Goal: Task Accomplishment & Management: Use online tool/utility

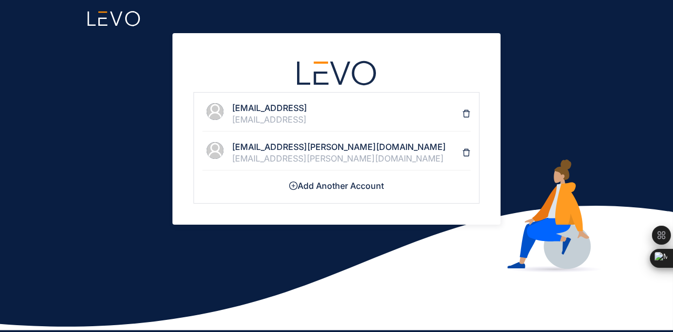
click at [279, 165] on li "[EMAIL_ADDRESS][PERSON_NAME][DOMAIN_NAME] [DOMAIN_NAME][EMAIL_ADDRESS][PERSON_N…" at bounding box center [336, 153] width 268 height 35
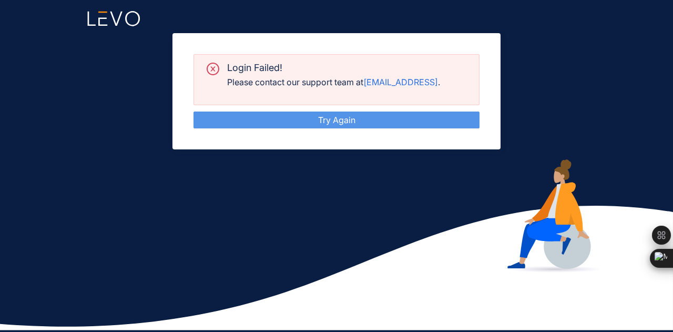
click at [334, 121] on link "Try Again" at bounding box center [336, 120] width 37 height 11
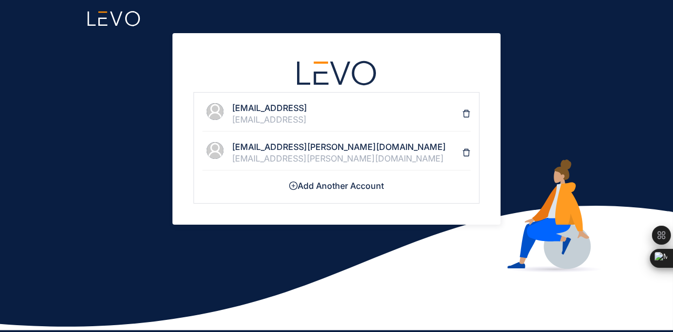
click at [333, 141] on li "[EMAIL_ADDRESS][PERSON_NAME][DOMAIN_NAME] [DOMAIN_NAME][EMAIL_ADDRESS][PERSON_N…" at bounding box center [336, 153] width 268 height 35
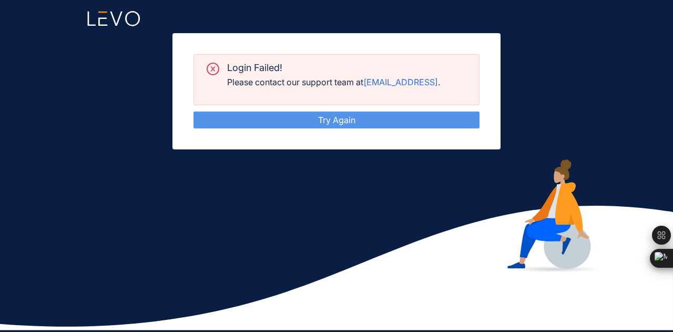
click at [326, 121] on link "Try Again" at bounding box center [336, 120] width 37 height 11
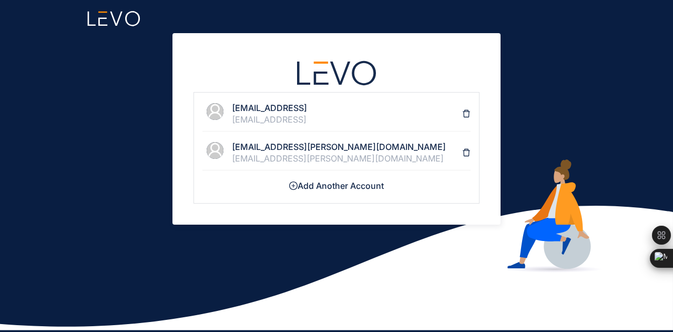
click at [252, 120] on div "[EMAIL_ADDRESS]" at bounding box center [347, 119] width 230 height 9
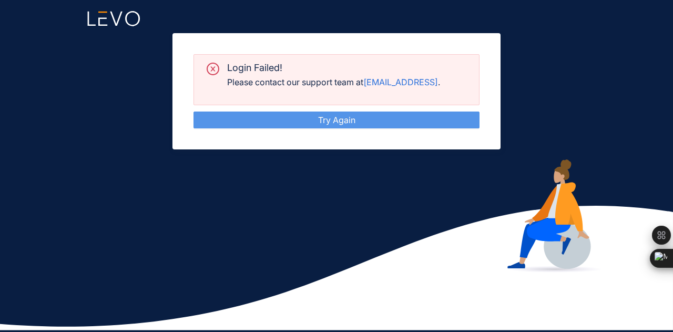
click at [356, 120] on link "Try Again" at bounding box center [336, 120] width 37 height 11
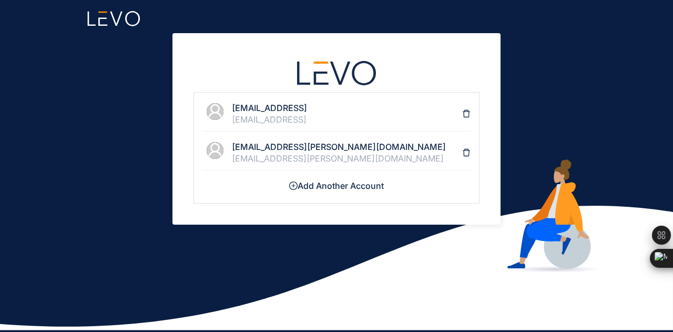
click at [340, 119] on div "[EMAIL_ADDRESS]" at bounding box center [347, 119] width 230 height 9
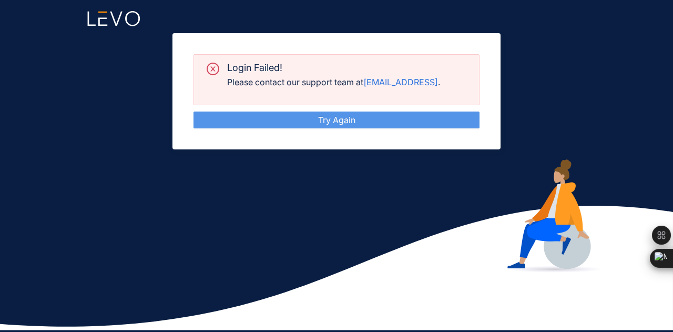
click at [356, 117] on link "Try Again" at bounding box center [336, 120] width 37 height 11
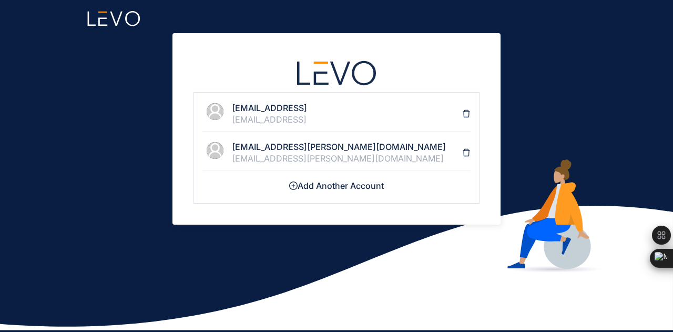
click at [394, 117] on div "[EMAIL_ADDRESS]" at bounding box center [347, 119] width 230 height 9
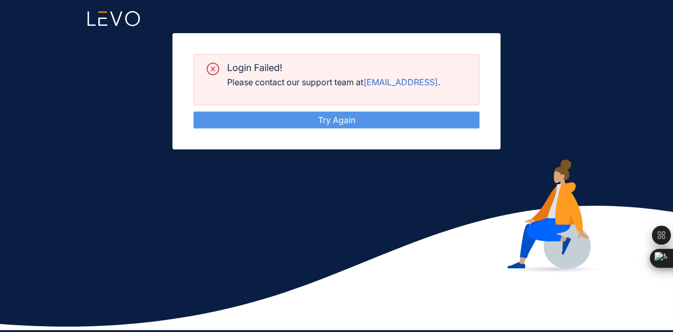
click at [356, 120] on link "Try Again" at bounding box center [336, 120] width 37 height 11
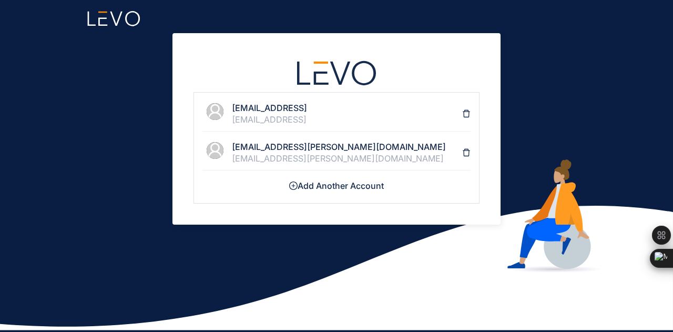
click at [359, 110] on h4 "[EMAIL_ADDRESS]" at bounding box center [347, 107] width 230 height 9
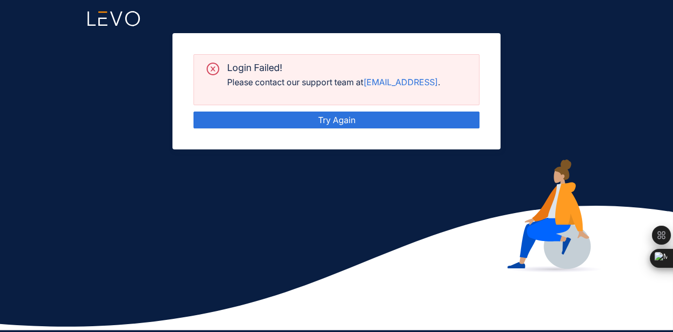
click at [259, 110] on div "Login Failed! Please contact our support team at [EMAIL_ADDRESS] . Try Again" at bounding box center [337, 91] width 286 height 74
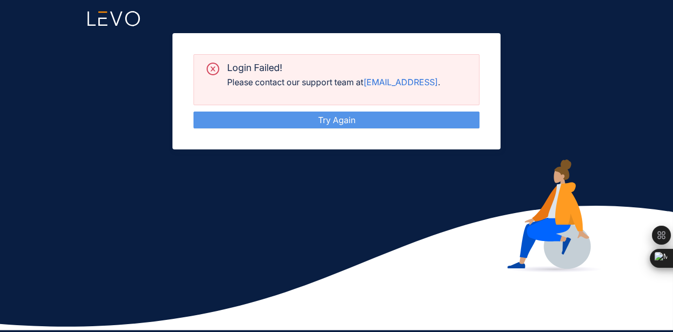
click at [318, 121] on link "Try Again" at bounding box center [336, 120] width 37 height 11
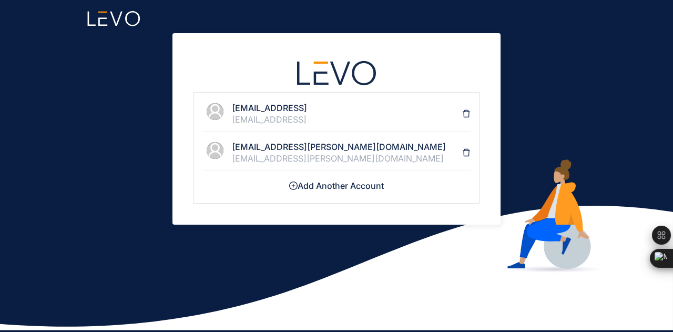
click at [300, 147] on h4 "[EMAIL_ADDRESS][PERSON_NAME][DOMAIN_NAME]" at bounding box center [347, 146] width 230 height 9
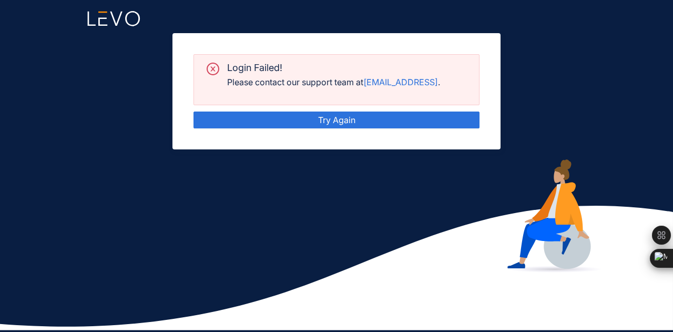
click at [422, 251] on div "Login Failed! Please contact our support team at [EMAIL_ADDRESS] . Try Again" at bounding box center [336, 166] width 673 height 332
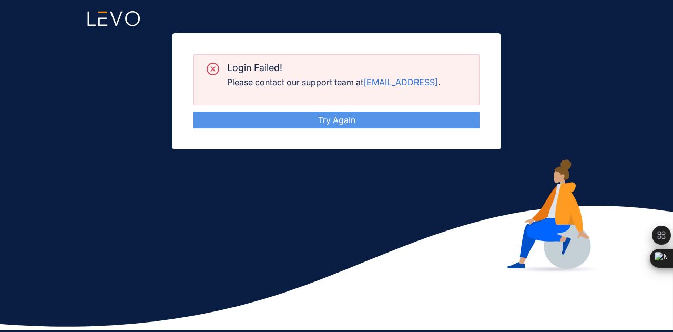
click at [318, 119] on link "Try Again" at bounding box center [336, 120] width 37 height 11
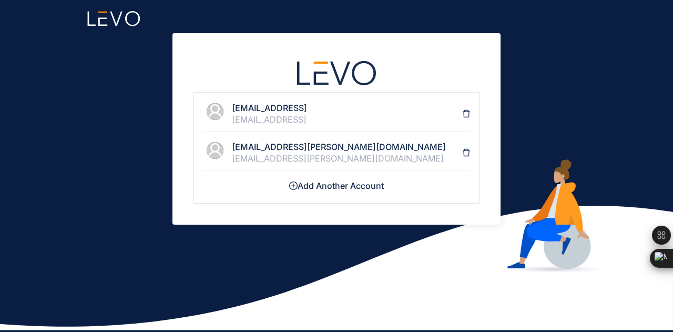
click at [308, 119] on div "[EMAIL_ADDRESS]" at bounding box center [347, 119] width 230 height 9
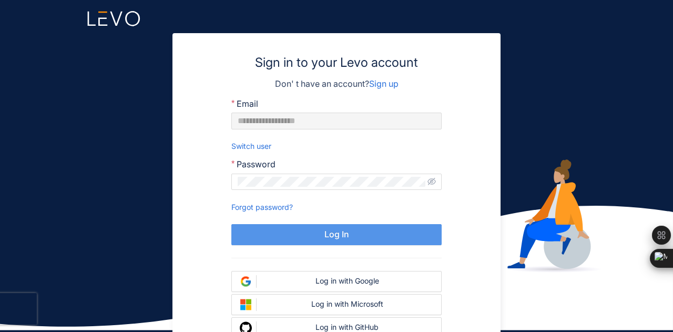
click at [261, 229] on button "Log In" at bounding box center [336, 234] width 210 height 21
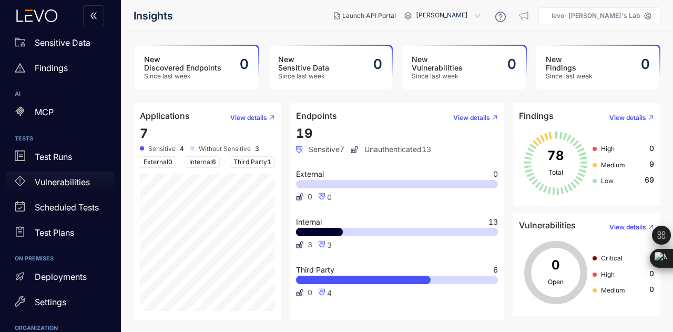
scroll to position [128, 0]
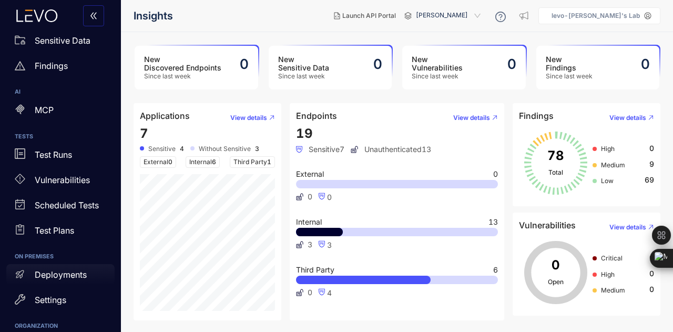
click at [58, 282] on div "Deployments" at bounding box center [60, 274] width 108 height 21
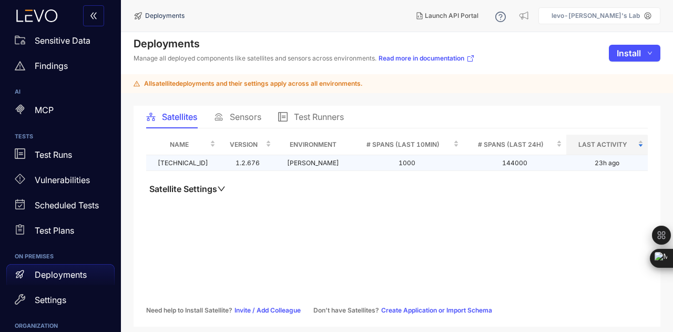
click at [276, 159] on td "[PERSON_NAME]" at bounding box center [314, 163] width 76 height 16
click at [229, 159] on td "1.2.676" at bounding box center [247, 163] width 55 height 16
click at [189, 167] on td "[TECHNICAL_ID]" at bounding box center [183, 163] width 74 height 16
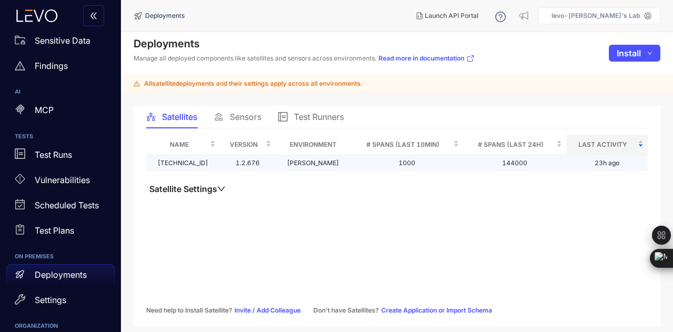
click at [181, 165] on td "[TECHNICAL_ID]" at bounding box center [183, 163] width 74 height 16
click at [506, 12] on icon at bounding box center [500, 17] width 11 height 11
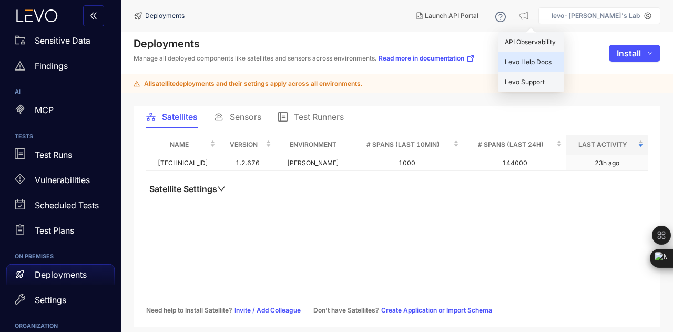
click at [529, 62] on span "Levo Help Docs" at bounding box center [528, 62] width 47 height 8
